Goal: Use online tool/utility: Utilize a website feature to perform a specific function

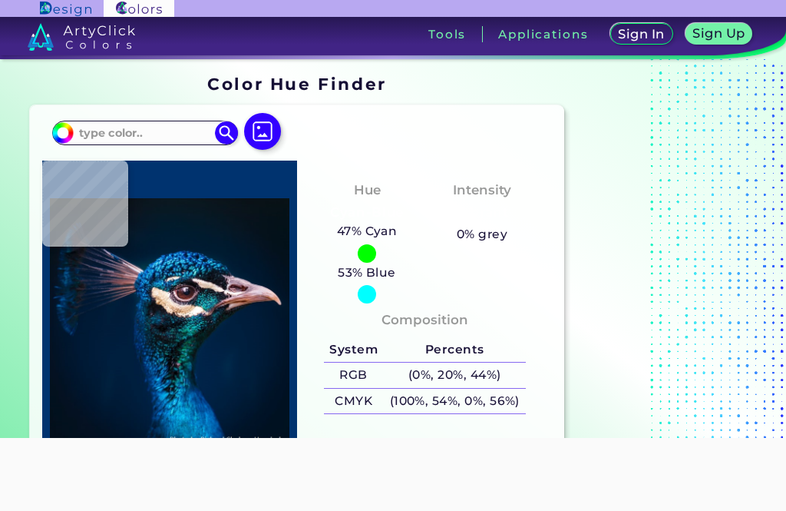
click at [88, 137] on input at bounding box center [145, 132] width 143 height 21
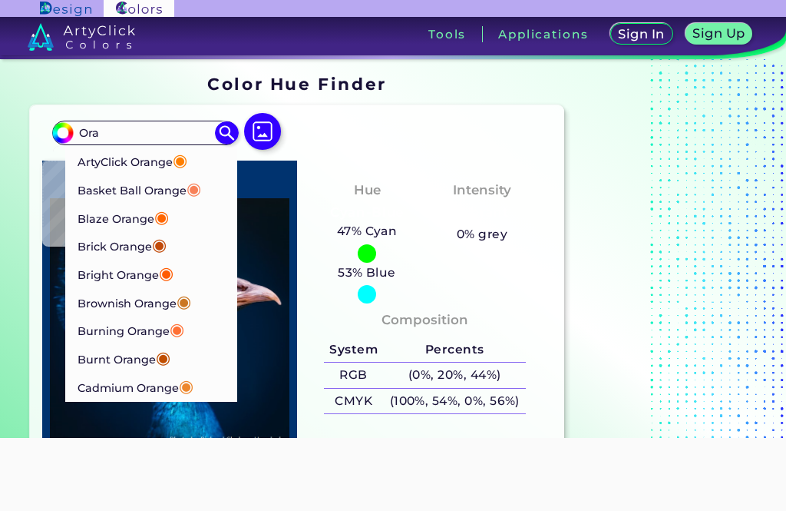
type input "Ora"
click at [80, 183] on p "Basket Ball Orange ◉" at bounding box center [140, 188] width 124 height 28
type input "#f88158"
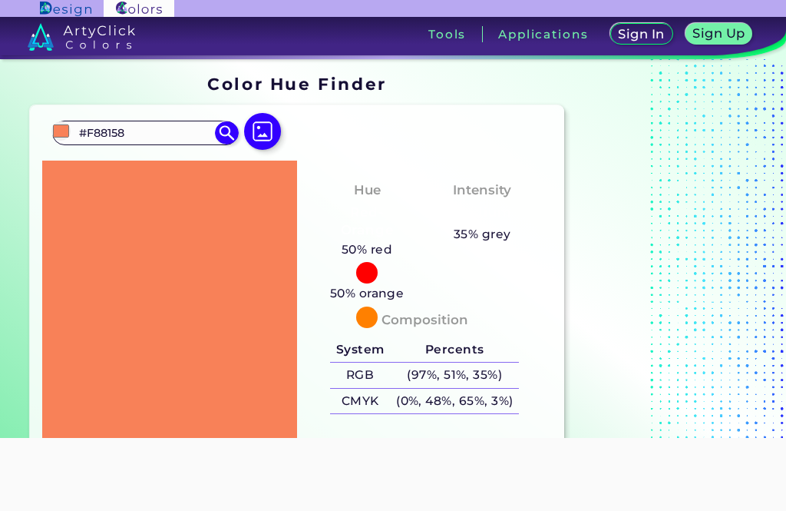
click at [144, 142] on input "#F88158" at bounding box center [145, 132] width 143 height 21
click at [152, 137] on input "#F88158" at bounding box center [145, 132] width 143 height 21
click at [222, 142] on img at bounding box center [226, 132] width 23 height 23
click at [225, 137] on img at bounding box center [226, 132] width 23 height 23
click at [128, 128] on input "#F88158" at bounding box center [145, 132] width 143 height 21
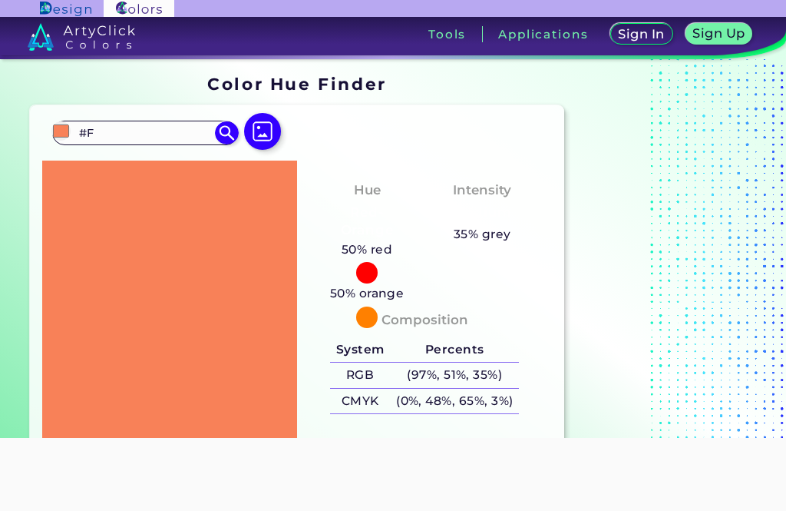
type input "#"
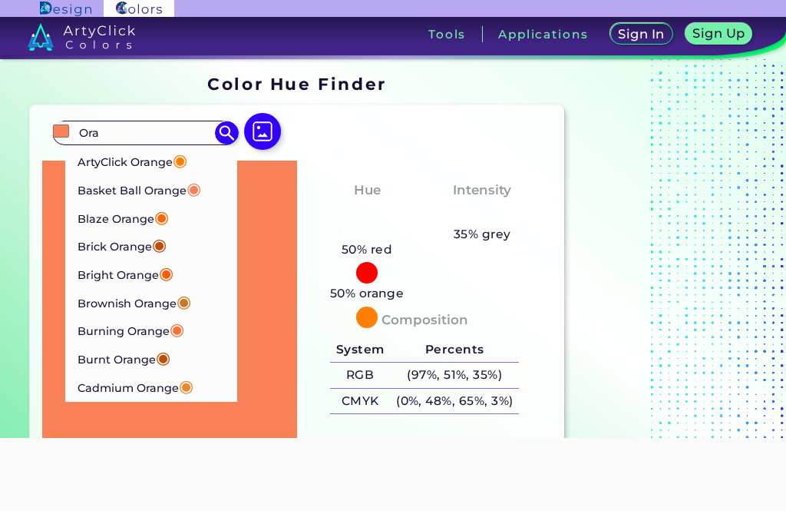
type input "Ora"
click at [88, 327] on p "Burning Orange ◉" at bounding box center [131, 329] width 107 height 28
type input "#ff7034"
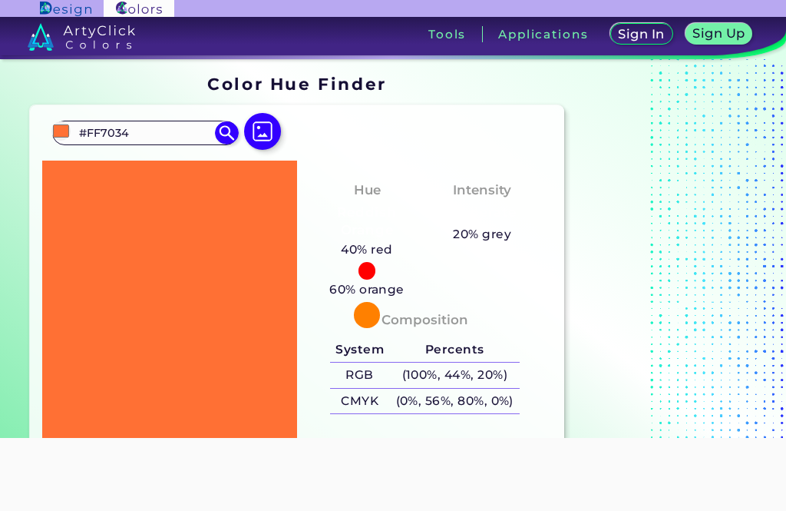
click at [84, 131] on input "#FF7034" at bounding box center [145, 132] width 143 height 21
click at [133, 128] on input "FF7034" at bounding box center [145, 132] width 143 height 21
type input "F"
click at [107, 134] on input "Pink orange" at bounding box center [145, 132] width 143 height 21
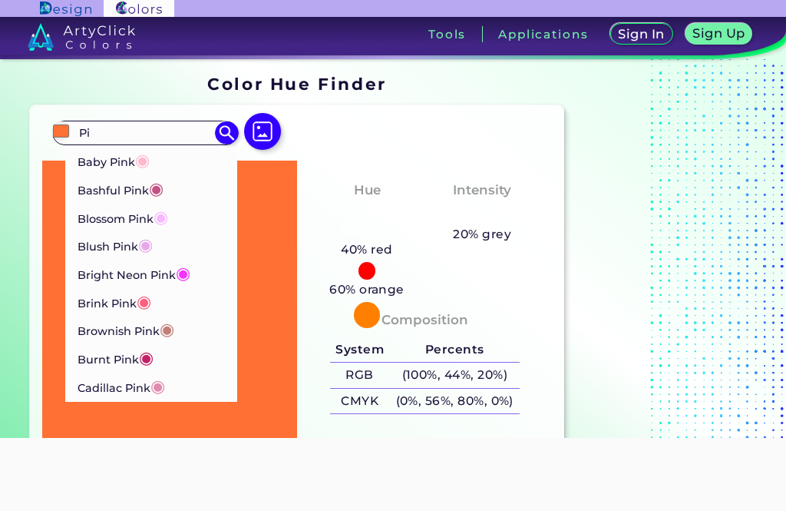
type input "P"
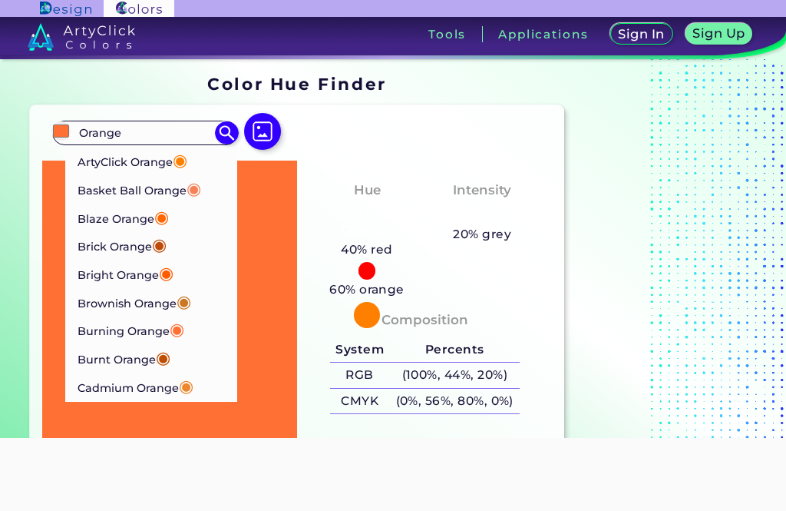
type input "Orange"
click at [100, 186] on p "Basket Ball Orange ◉" at bounding box center [140, 188] width 124 height 28
type input "#f88158"
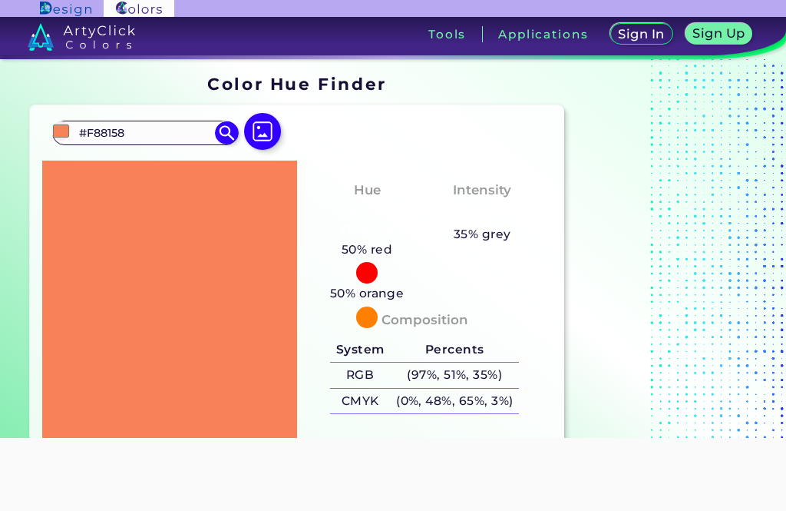
click at [131, 137] on input "#F88158" at bounding box center [145, 132] width 143 height 21
type input "#"
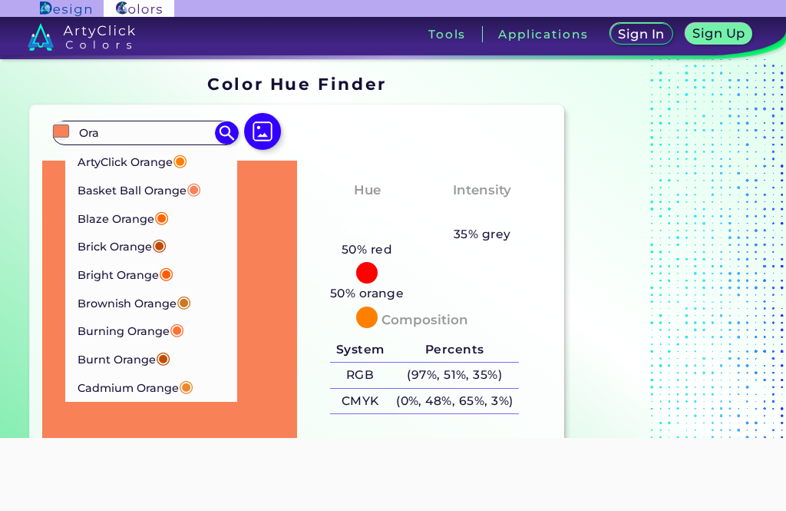
type input "Ora"
click at [148, 167] on p "ArtyClick Orange ◉" at bounding box center [133, 160] width 110 height 28
type input "#ff7f00"
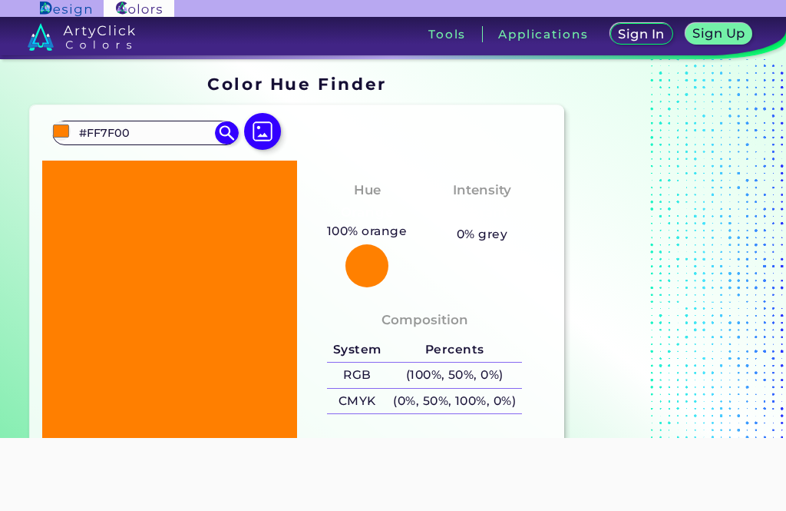
click at [139, 133] on input "#FF7F00" at bounding box center [145, 132] width 143 height 21
type input "#"
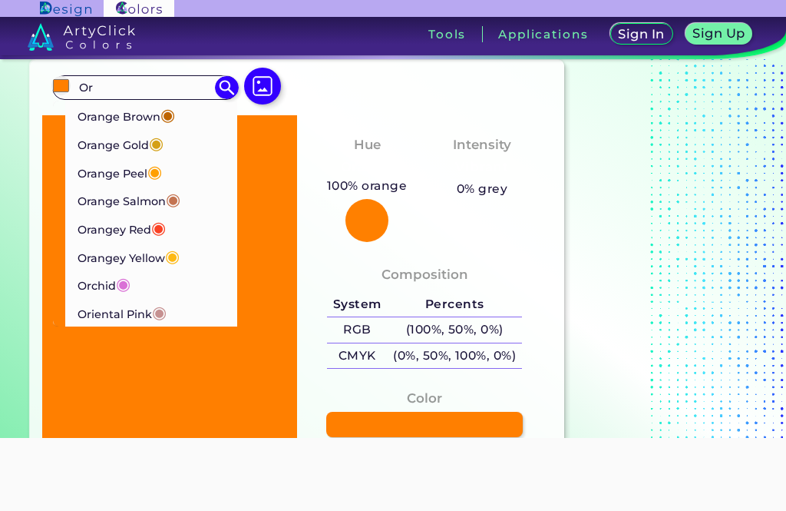
click at [163, 91] on input "Or" at bounding box center [145, 87] width 143 height 21
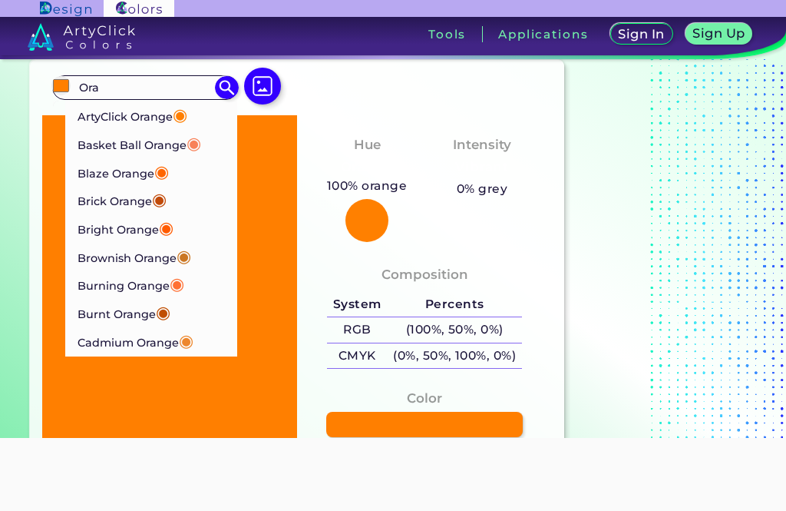
type input "Ora"
click at [190, 256] on span "◉" at bounding box center [184, 256] width 15 height 20
type input "#cb7723"
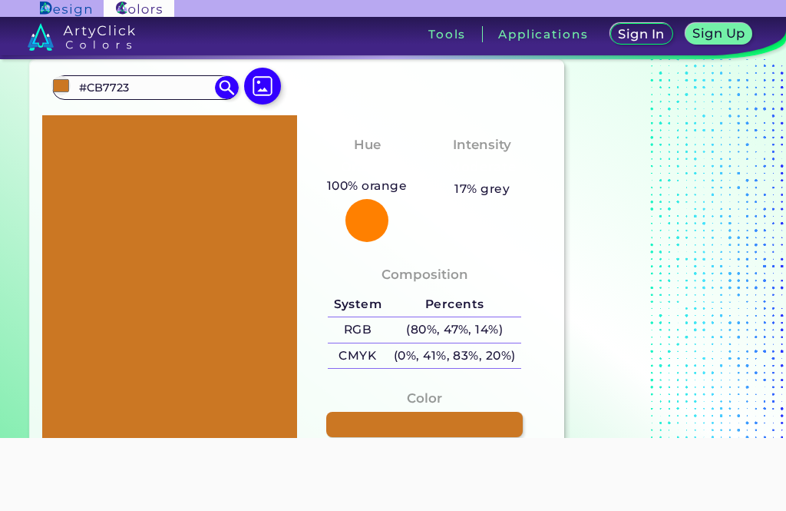
click at [82, 84] on input "#CB7723" at bounding box center [145, 87] width 143 height 21
click at [147, 80] on input "#CB7723" at bounding box center [145, 87] width 143 height 21
click at [144, 87] on input "#CB7723" at bounding box center [145, 87] width 143 height 21
type input "#"
type input "Light red"
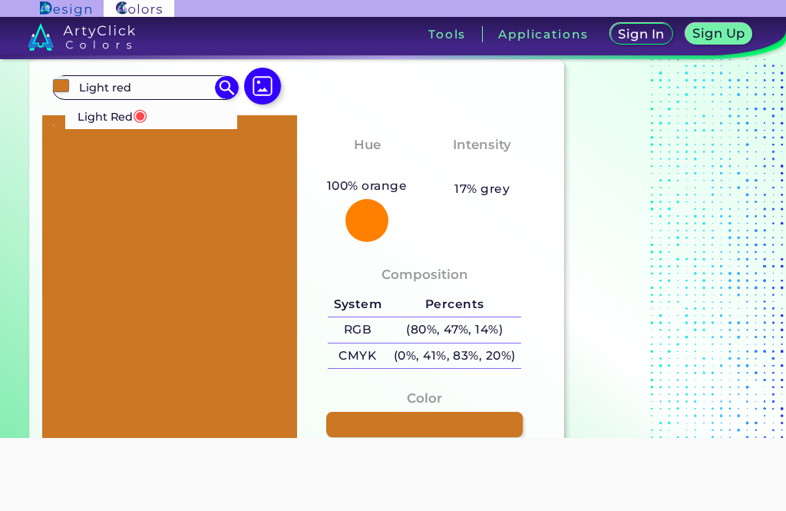
click at [90, 123] on p "Light Red ◉" at bounding box center [113, 115] width 70 height 28
type input "#ff474c"
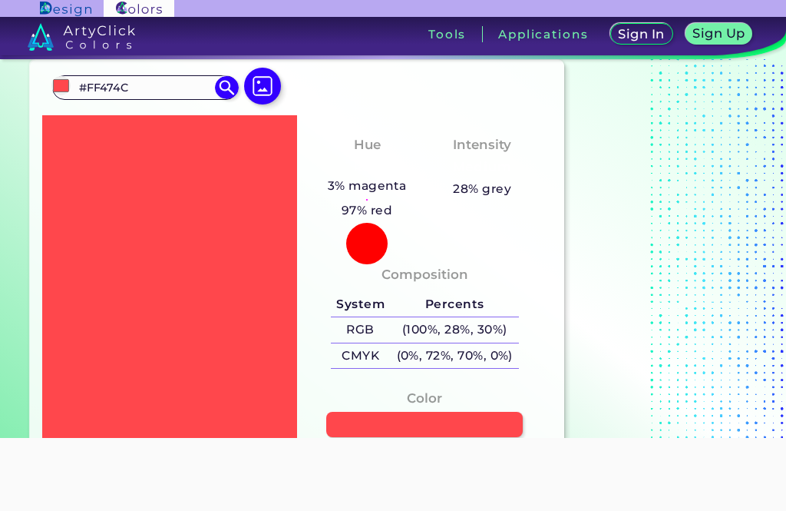
click at [154, 88] on input "#FF474C" at bounding box center [145, 87] width 143 height 21
type input "#"
type input "Light red"
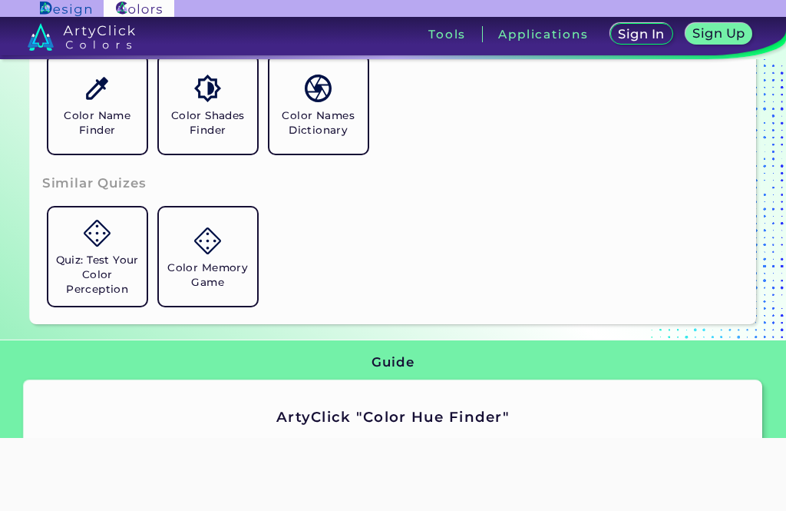
scroll to position [514, 0]
